Goal: Information Seeking & Learning: Learn about a topic

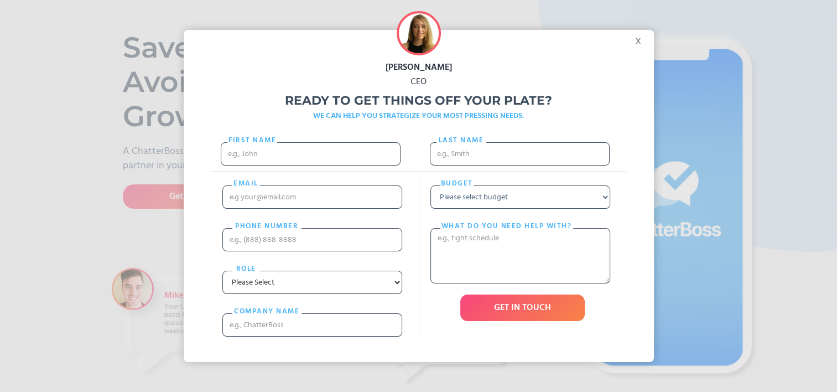
scroll to position [55, 0]
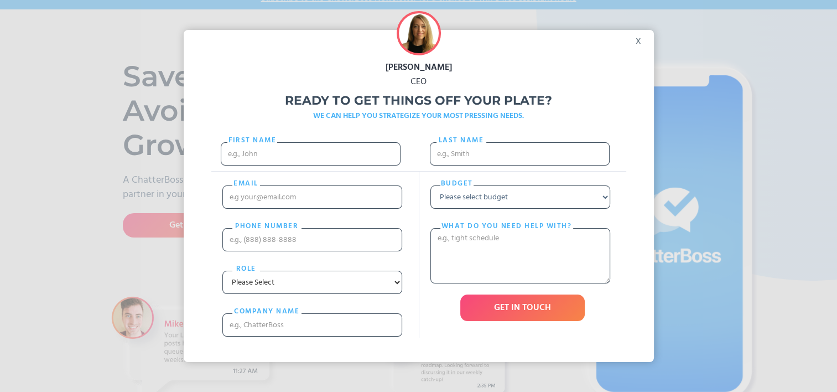
click at [640, 37] on div "x" at bounding box center [641, 38] width 25 height 17
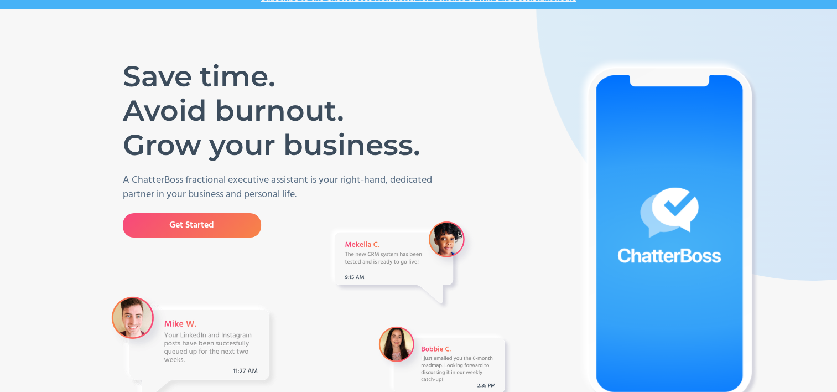
scroll to position [0, 0]
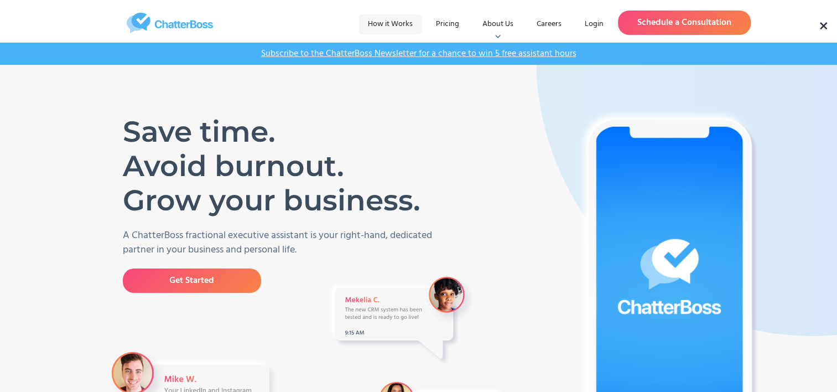
click at [395, 25] on link "How it Works" at bounding box center [390, 24] width 63 height 20
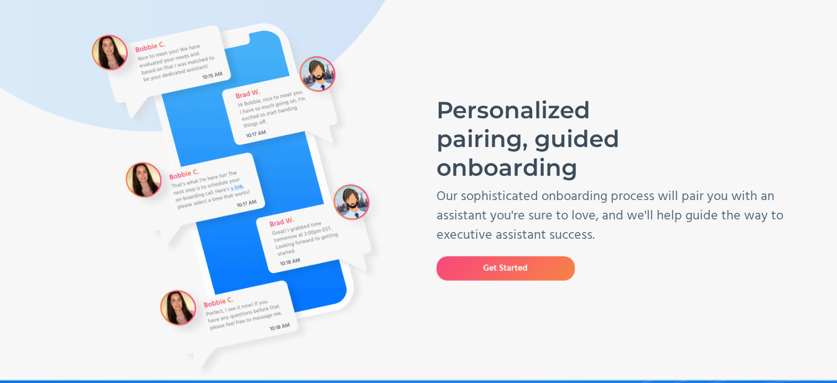
scroll to position [111, 0]
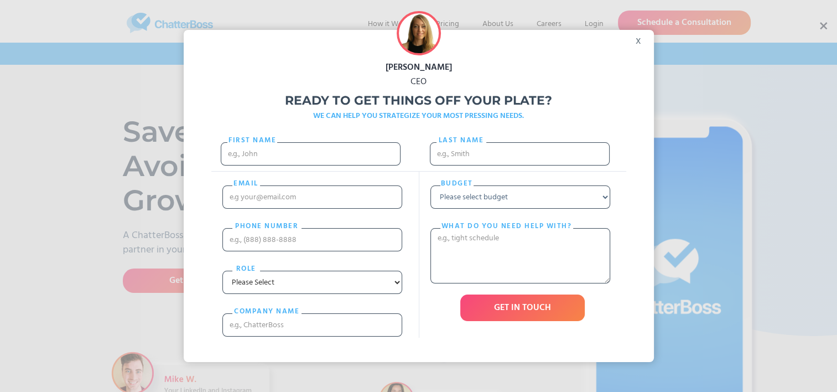
click at [646, 40] on div "x" at bounding box center [641, 38] width 25 height 17
